Goal: Transaction & Acquisition: Purchase product/service

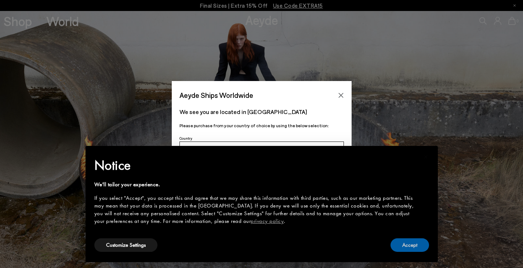
click at [418, 242] on button "Accept" at bounding box center [409, 245] width 39 height 14
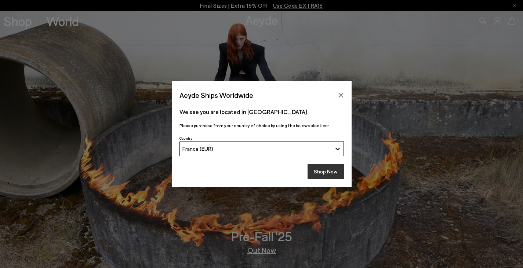
click at [336, 169] on button "Shop Now" at bounding box center [325, 171] width 36 height 15
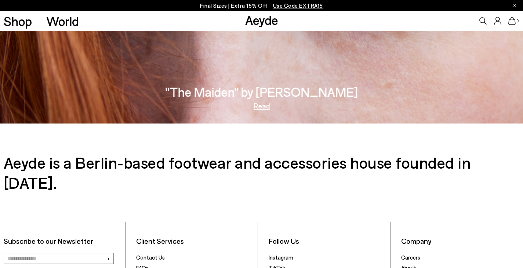
scroll to position [1137, 0]
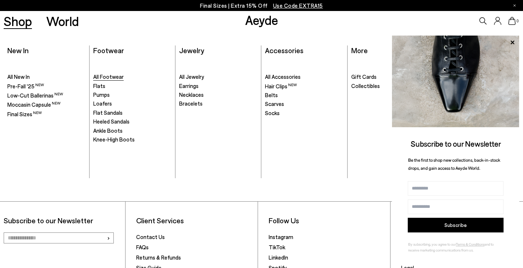
click at [118, 77] on span "All Footwear" at bounding box center [108, 76] width 30 height 7
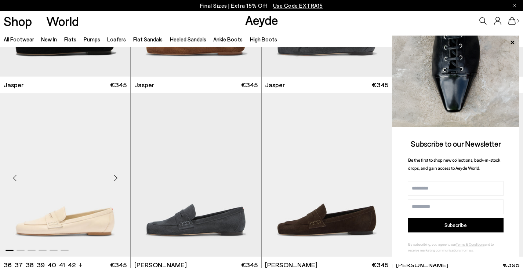
scroll to position [477, 0]
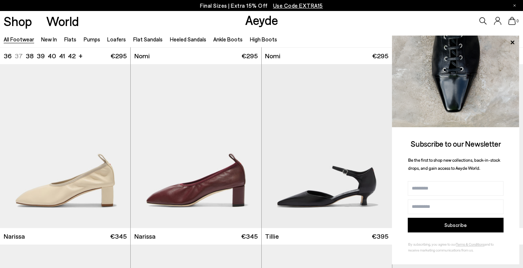
scroll to position [1834, 0]
